Goal: Task Accomplishment & Management: Use online tool/utility

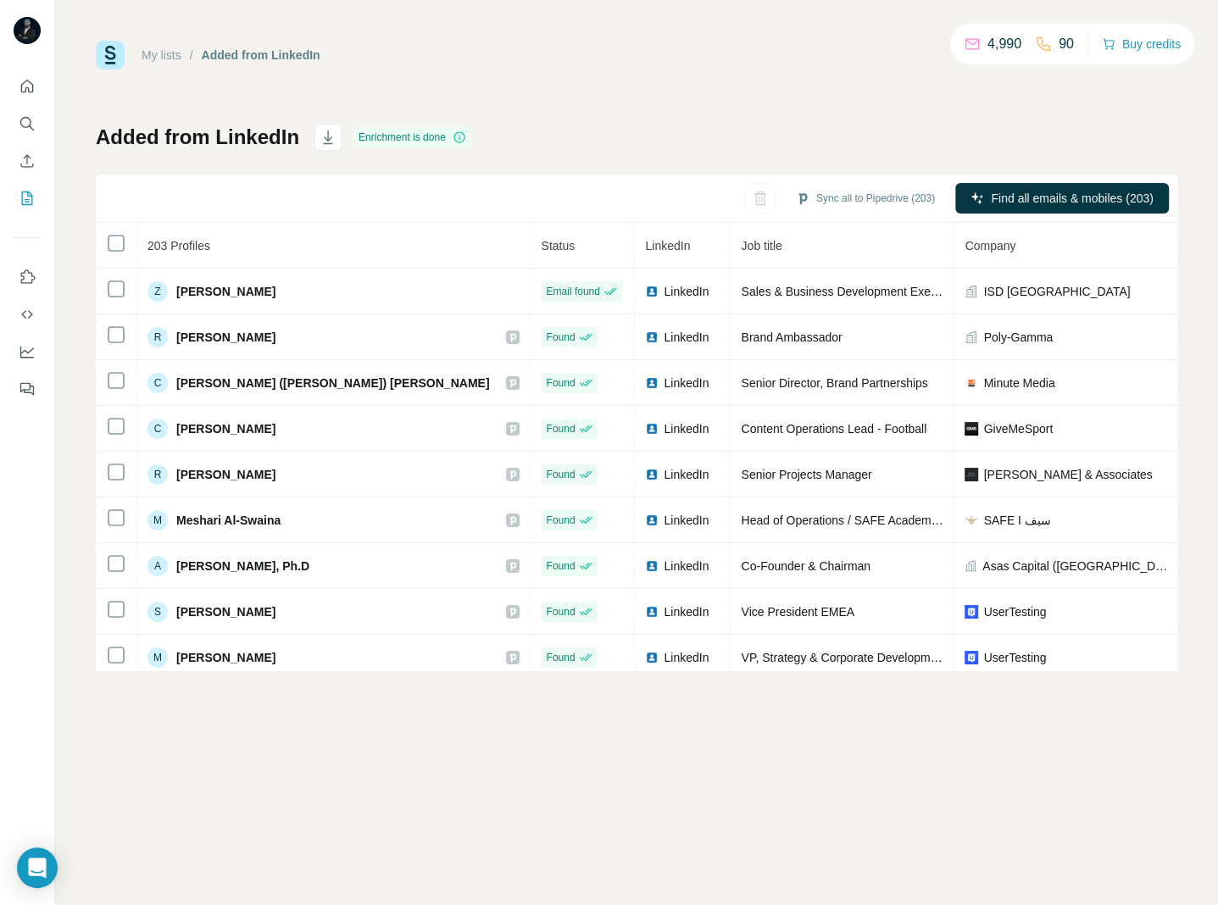
click at [751, 117] on div "My lists / Added from LinkedIn 4,990 90 Buy credits Added from LinkedIn Enrichm…" at bounding box center [636, 356] width 1081 height 630
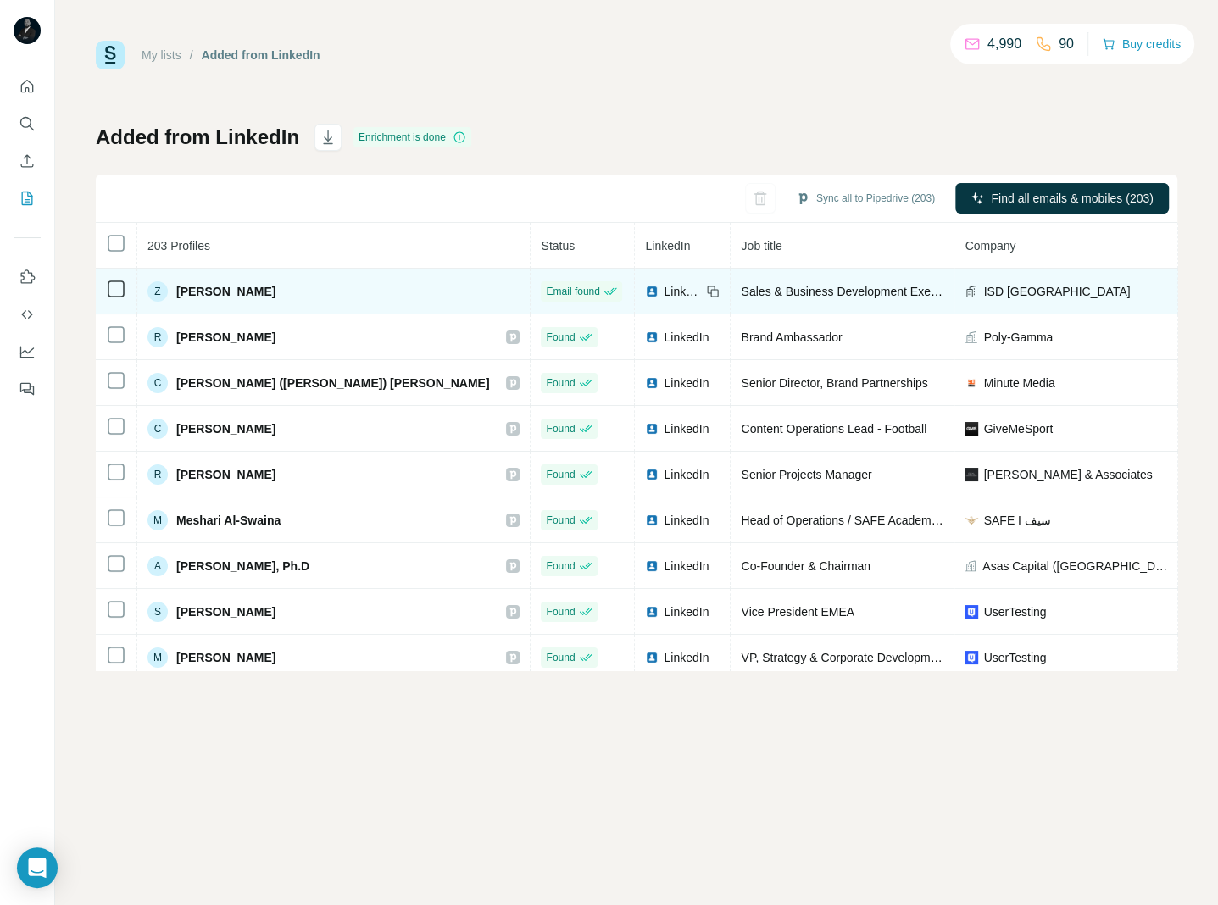
click at [332, 287] on div "Z [PERSON_NAME]" at bounding box center [333, 291] width 372 height 20
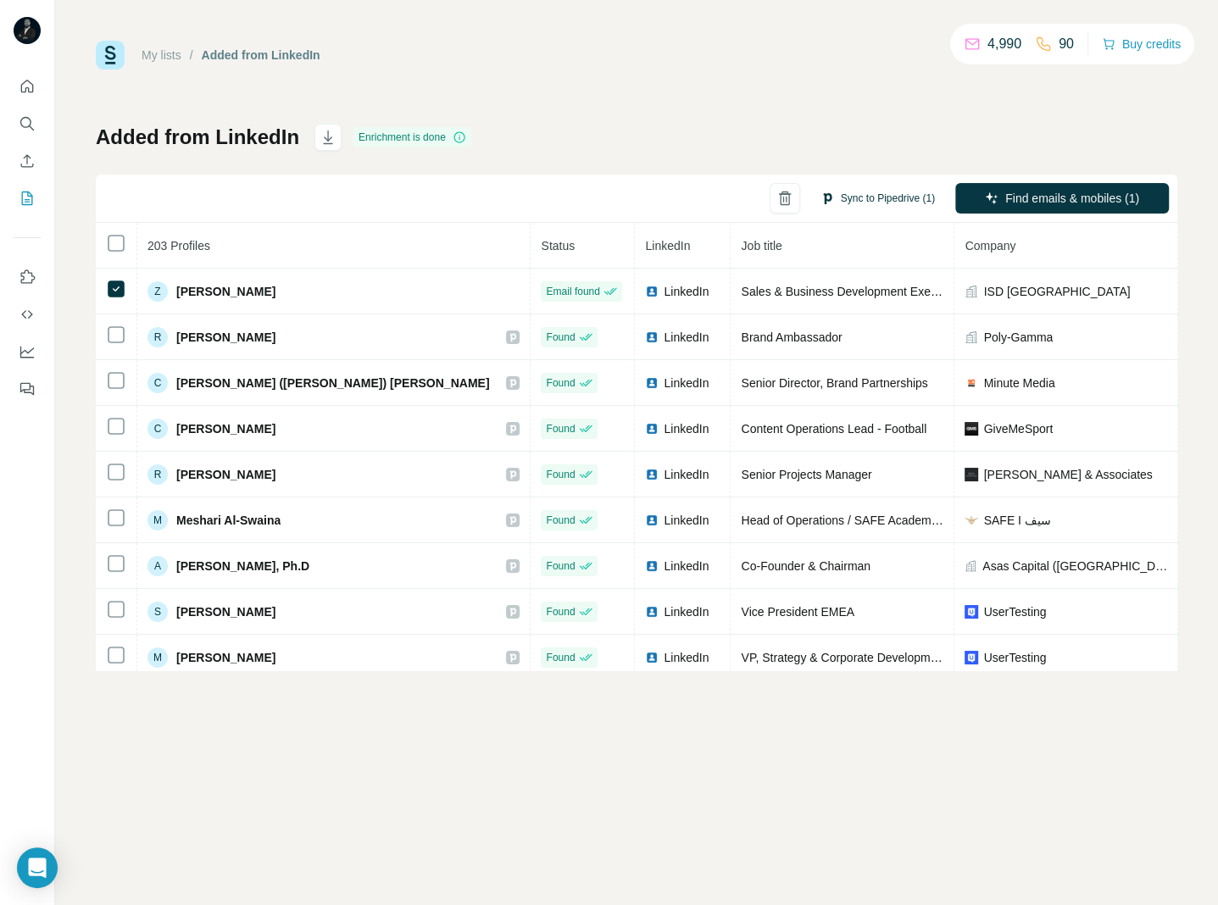
click at [882, 196] on button "Sync to Pipedrive (1)" at bounding box center [877, 198] width 138 height 25
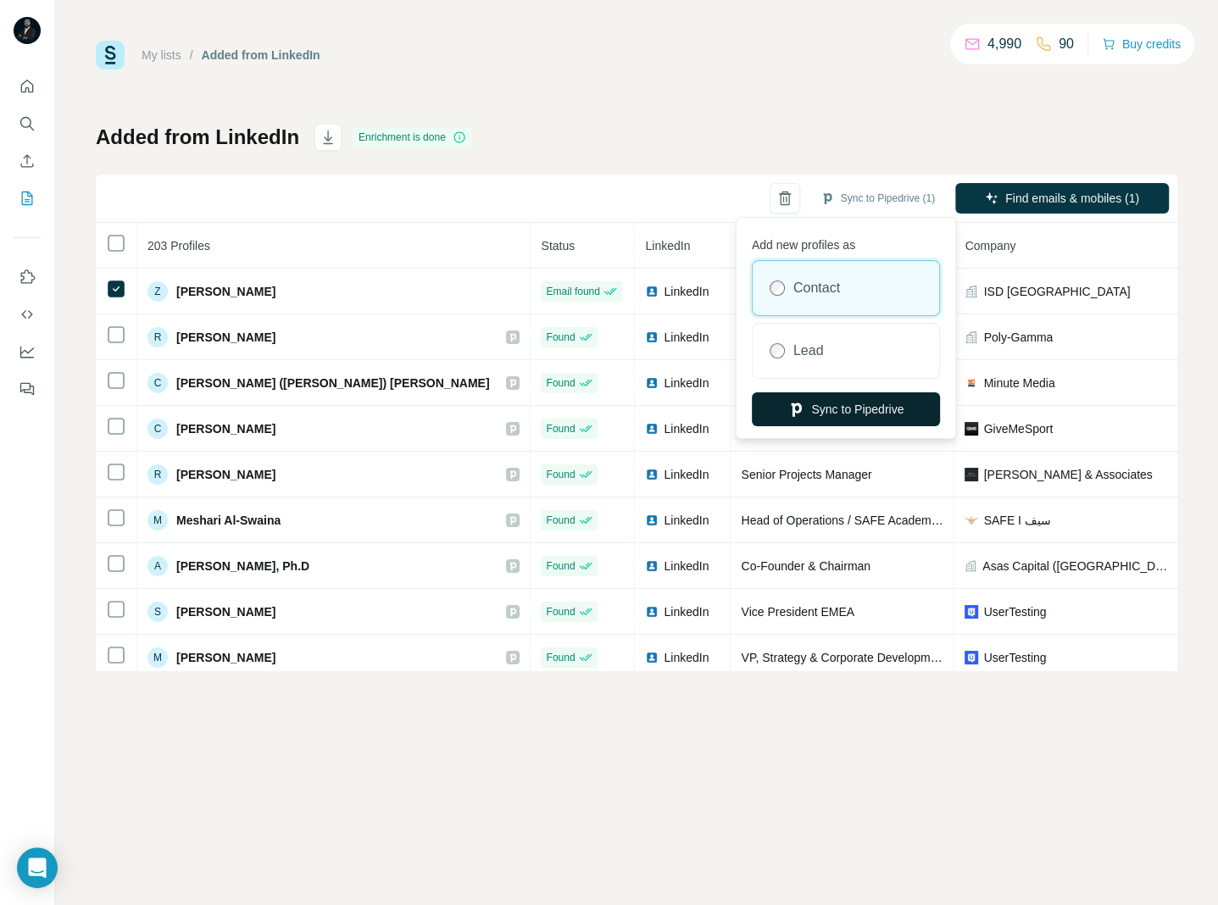
click at [804, 408] on button "Sync to Pipedrive" at bounding box center [846, 409] width 188 height 34
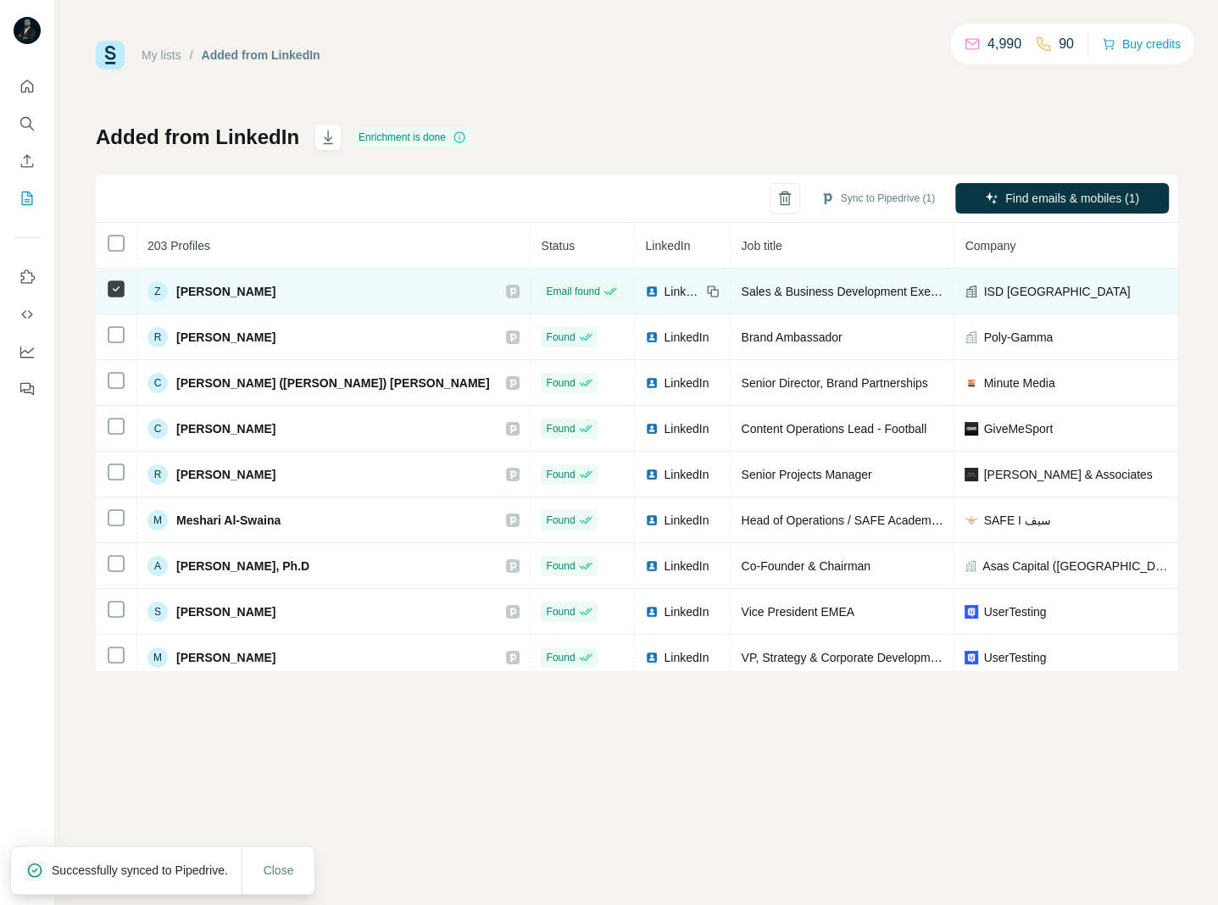
click at [510, 292] on icon at bounding box center [513, 291] width 6 height 8
